Goal: Task Accomplishment & Management: Use online tool/utility

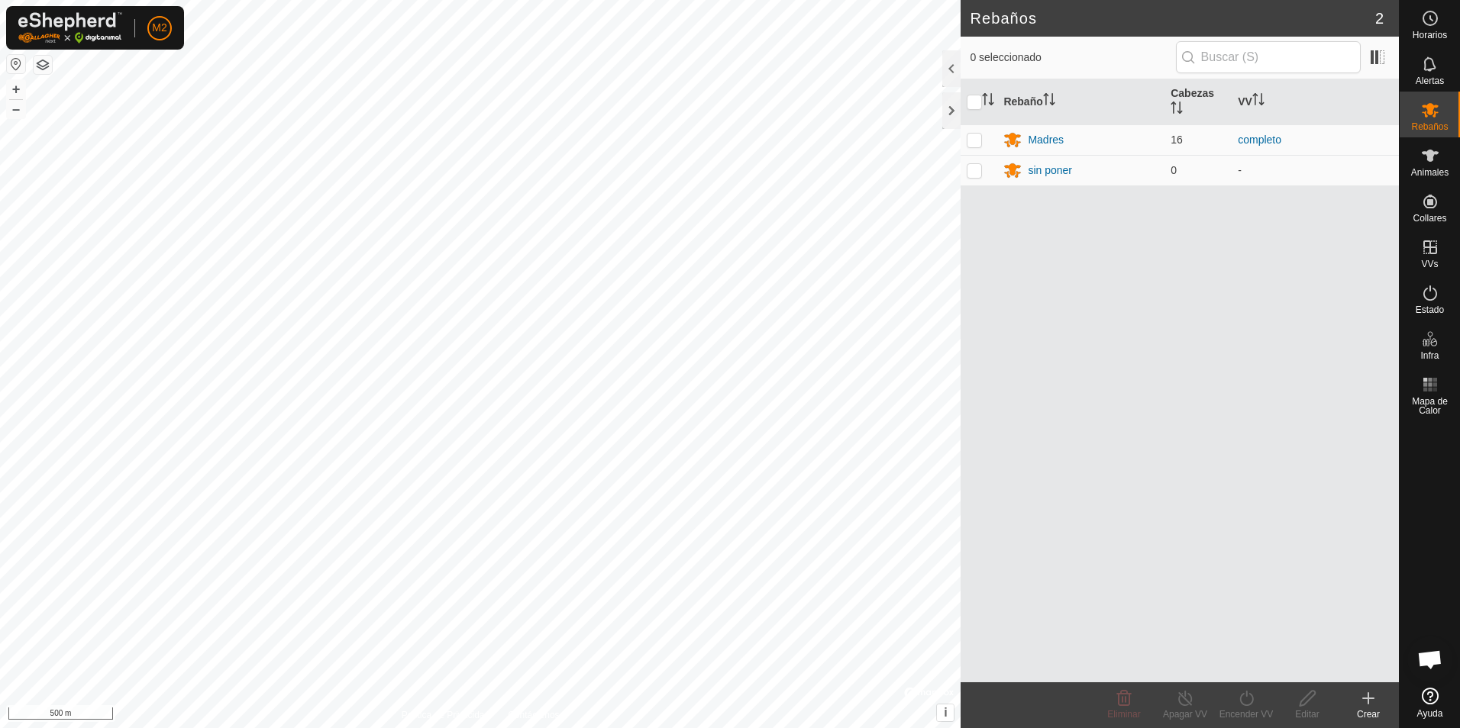
click at [12, 62] on button "button" at bounding box center [16, 64] width 18 height 18
click at [973, 140] on p-checkbox at bounding box center [973, 140] width 15 height 12
checkbox input "true"
click at [1250, 705] on icon at bounding box center [1246, 698] width 14 height 15
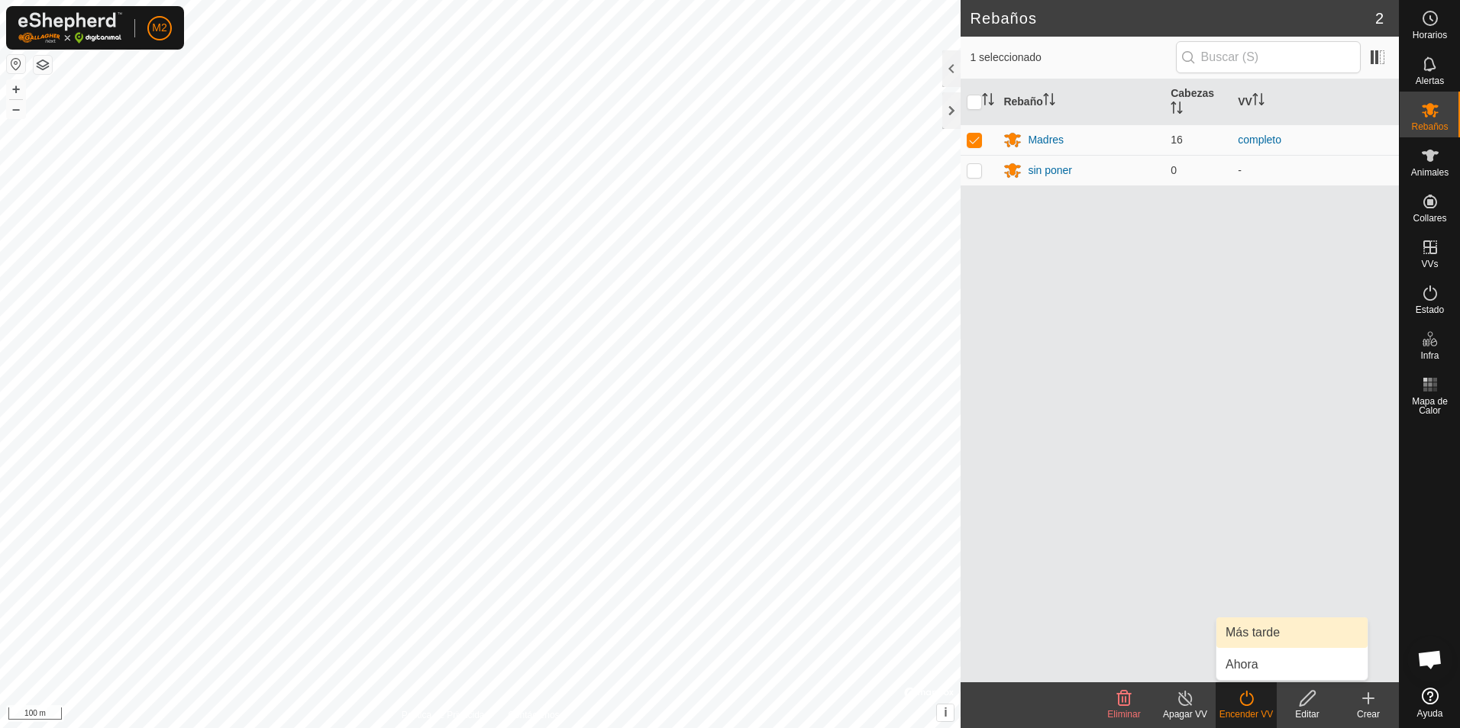
click at [1266, 637] on link "Más tarde" at bounding box center [1291, 633] width 151 height 31
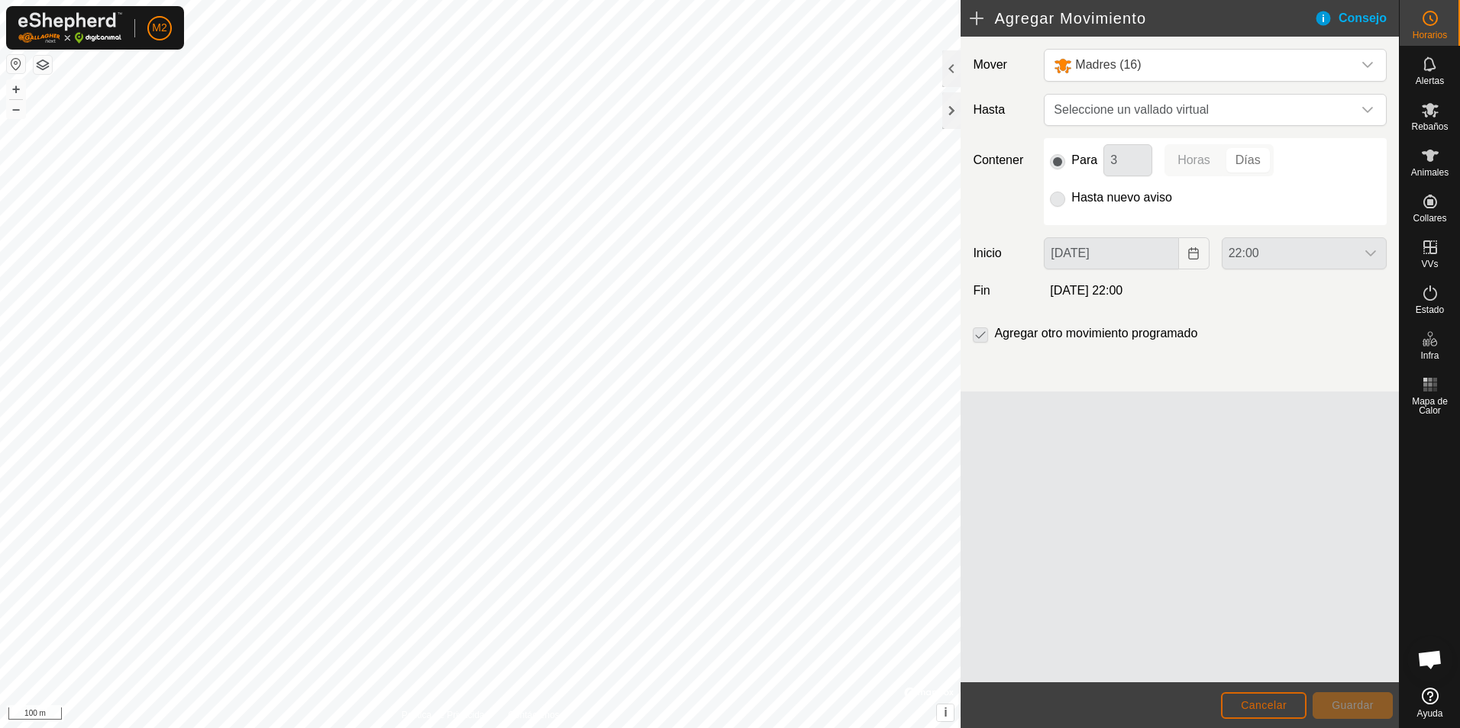
click at [1268, 710] on span "Cancelar" at bounding box center [1264, 705] width 46 height 12
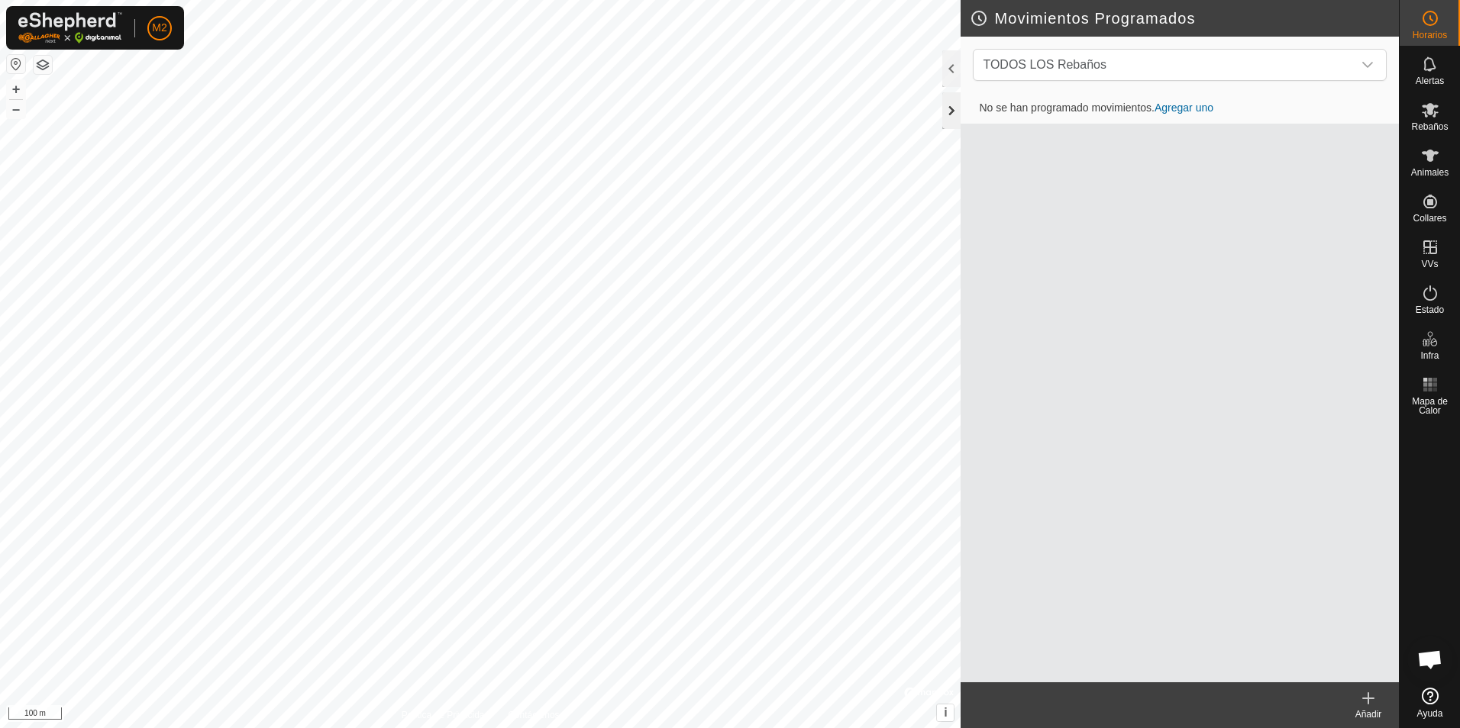
click at [956, 105] on div at bounding box center [951, 110] width 18 height 37
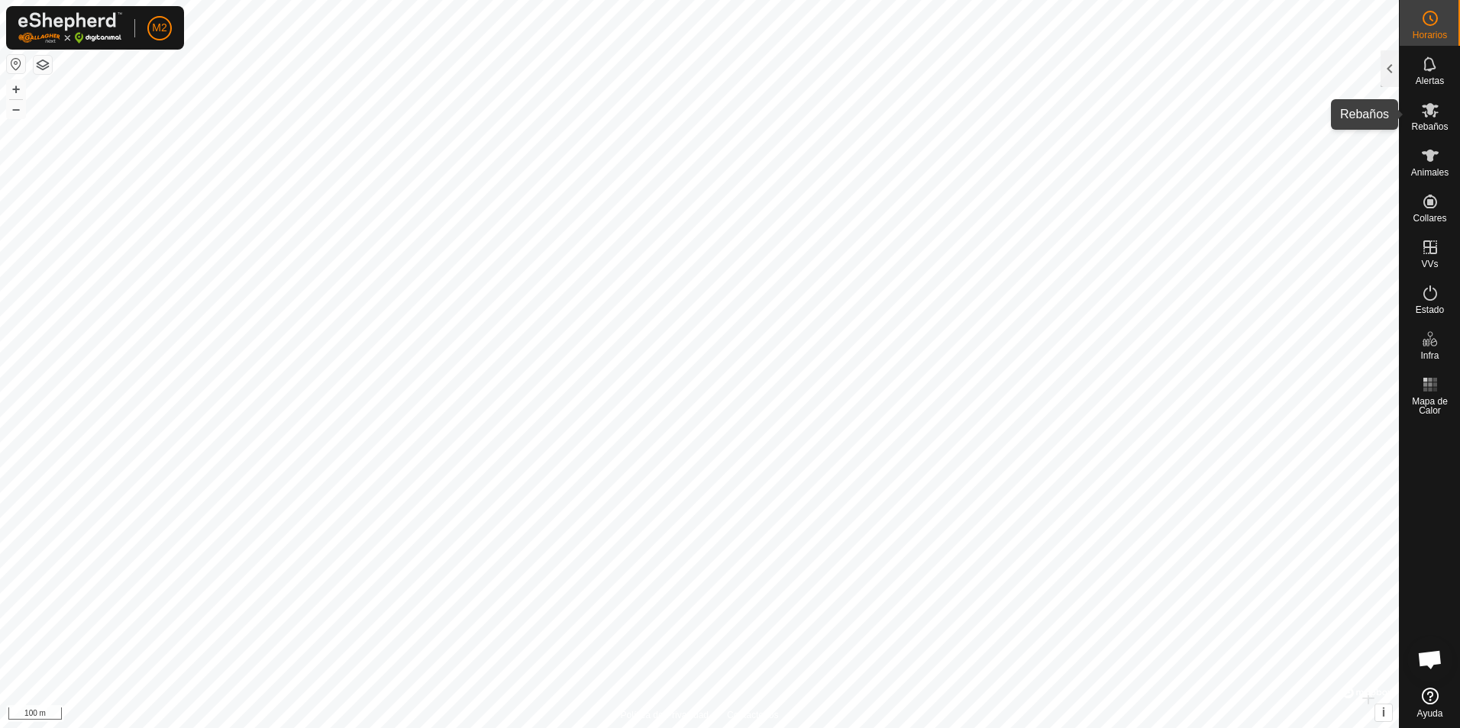
click at [1432, 120] on es-mob-svg-icon at bounding box center [1429, 110] width 27 height 24
click at [1428, 122] on span "Rebaños" at bounding box center [1429, 126] width 37 height 9
click at [1388, 63] on div at bounding box center [1389, 68] width 18 height 37
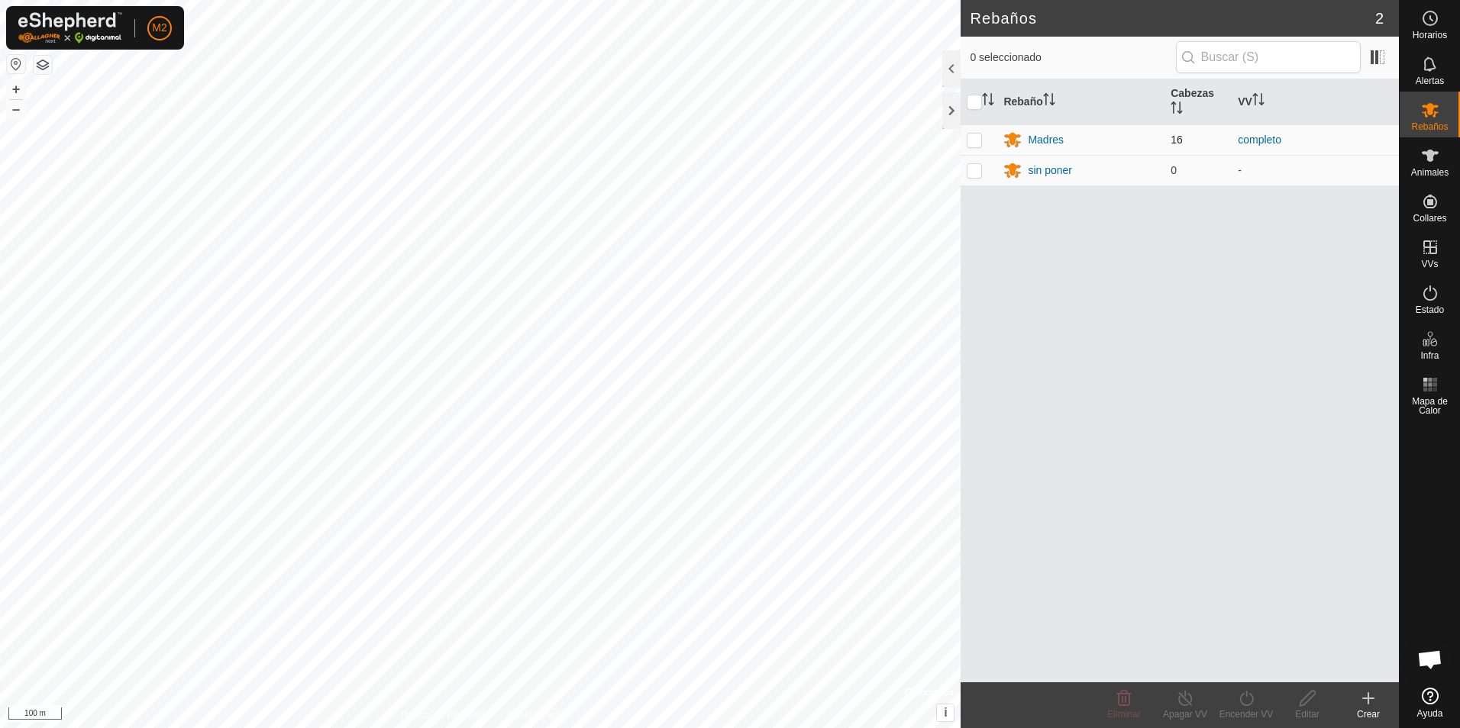
click at [970, 146] on p-checkbox at bounding box center [973, 140] width 15 height 12
checkbox input "true"
click at [1248, 706] on icon at bounding box center [1246, 698] width 19 height 18
click at [1255, 666] on link "Ahora" at bounding box center [1291, 665] width 151 height 31
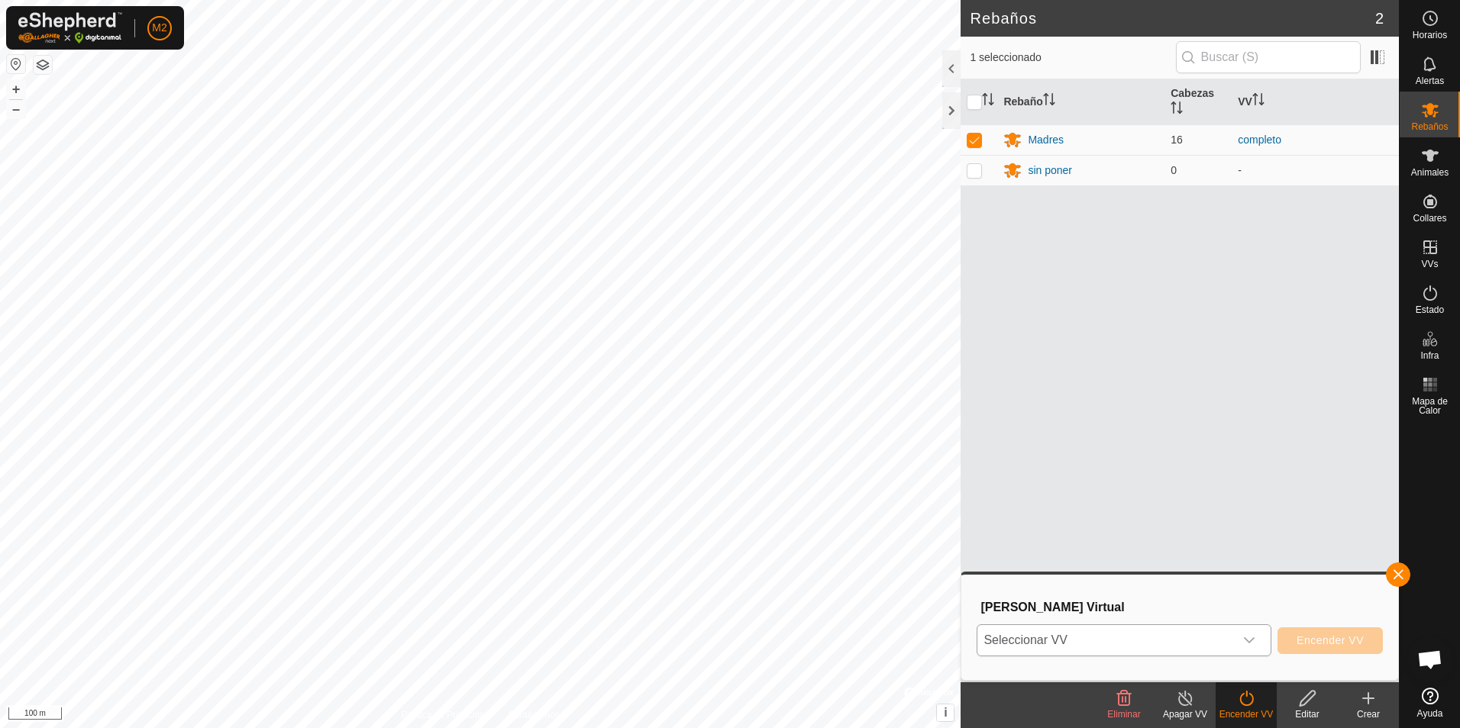
click at [1250, 642] on icon "dropdown trigger" at bounding box center [1249, 640] width 11 height 6
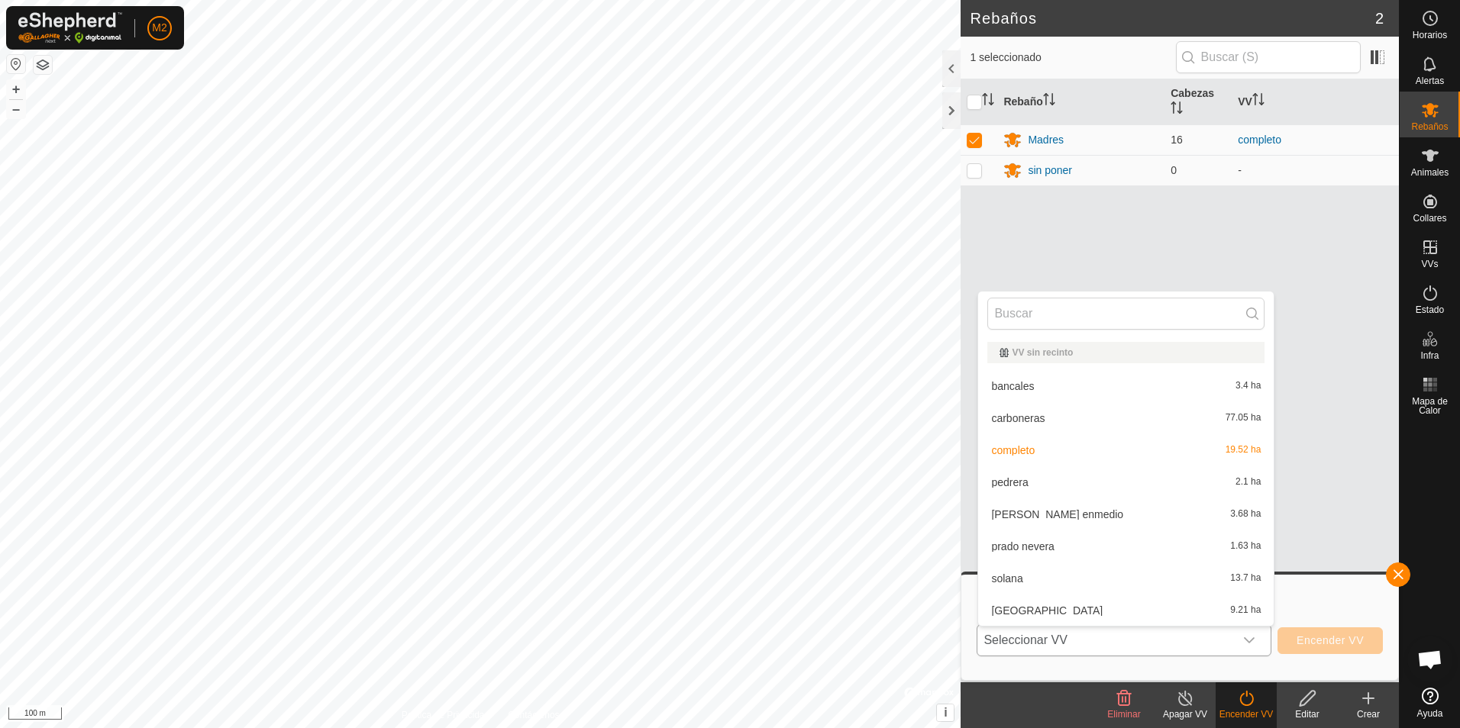
click at [1011, 610] on li "umbria 9.21 ha" at bounding box center [1125, 610] width 295 height 31
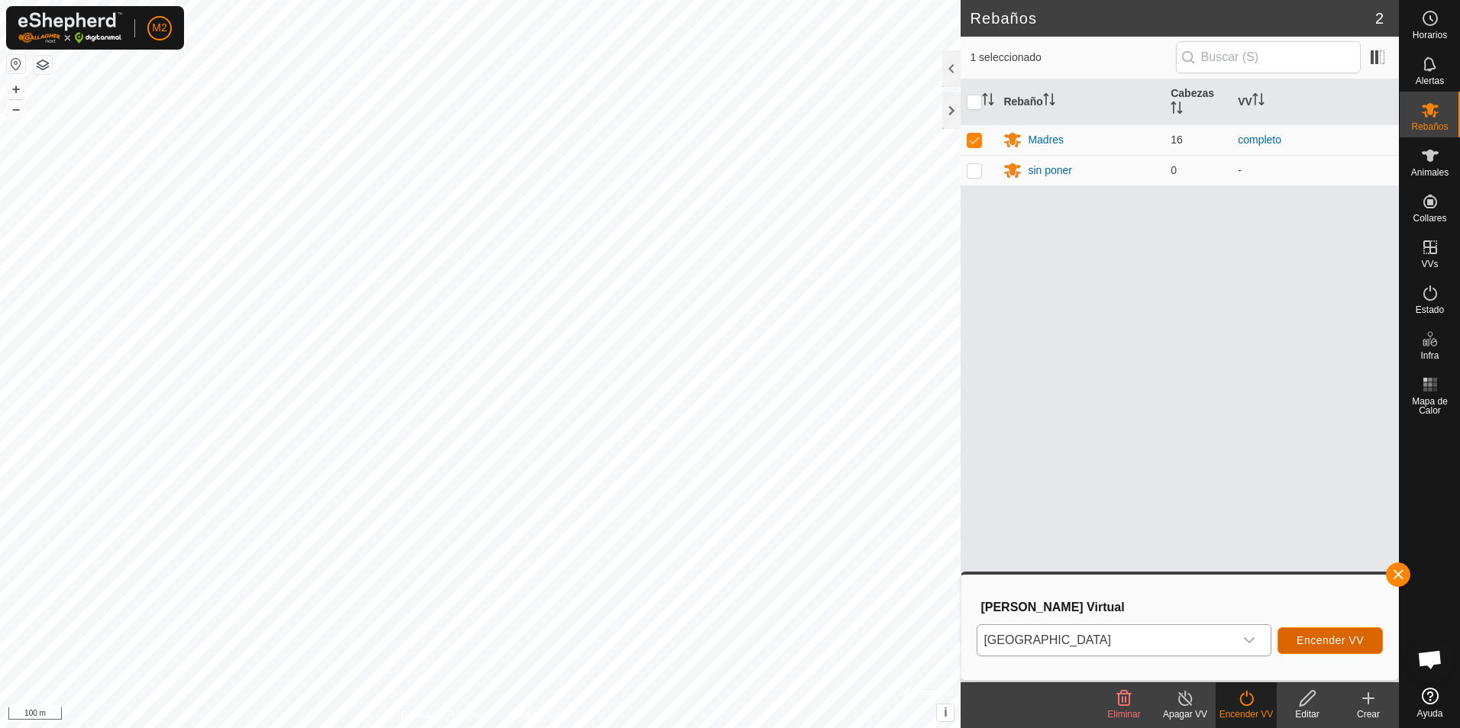
click at [1319, 642] on span "Encender VV" at bounding box center [1329, 640] width 67 height 12
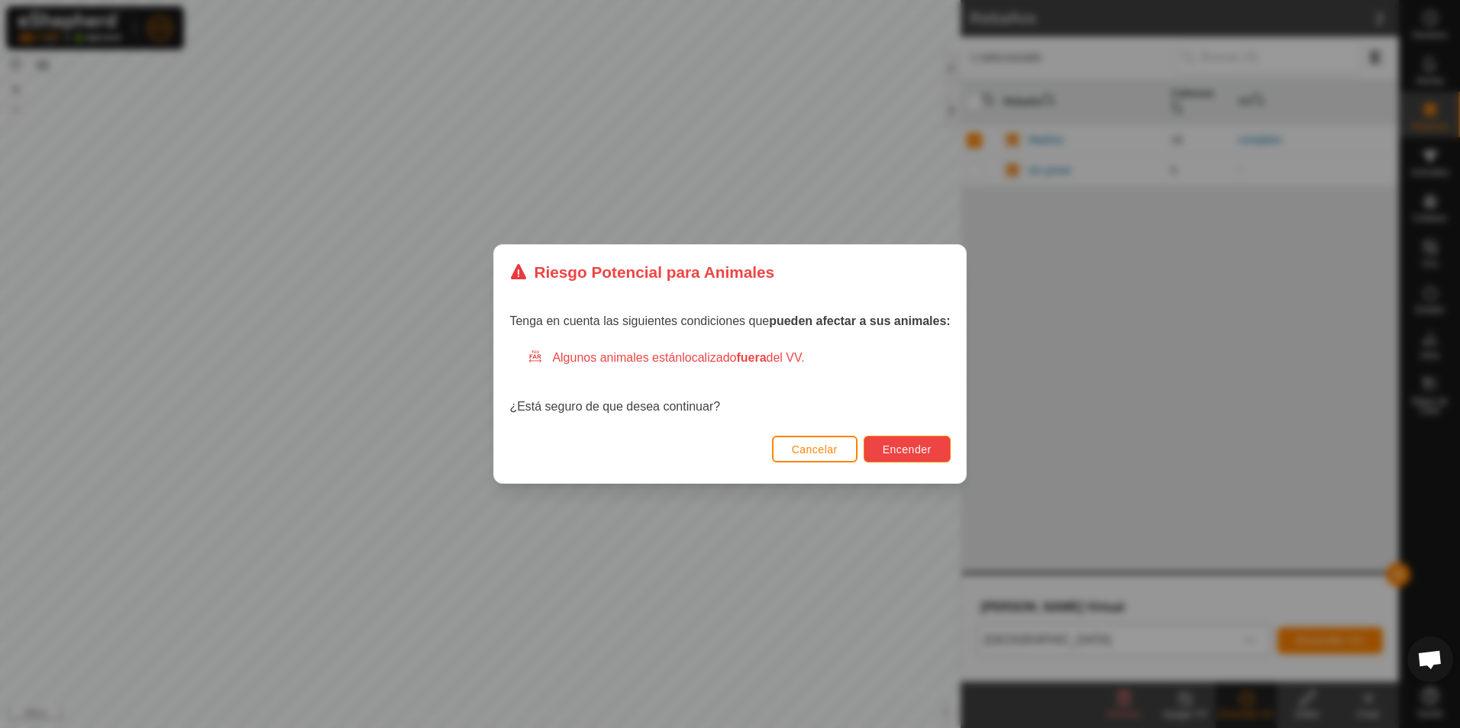
click at [905, 450] on span "Encender" at bounding box center [906, 450] width 49 height 12
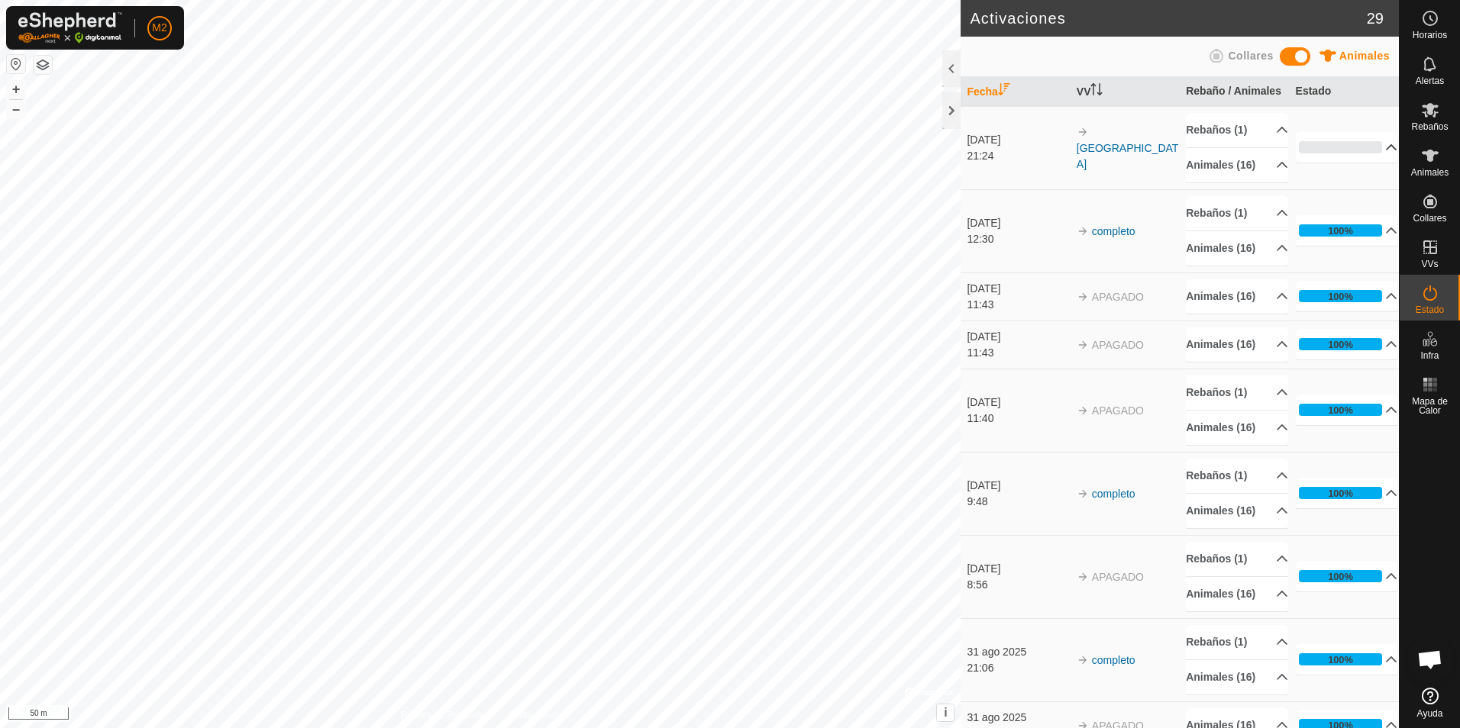
click at [1371, 140] on p-accordion-header "0%" at bounding box center [1346, 147] width 102 height 31
